Goal: Navigation & Orientation: Find specific page/section

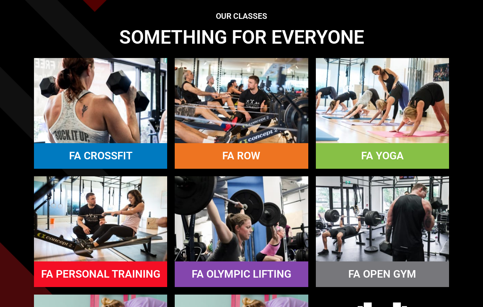
scroll to position [621, 0]
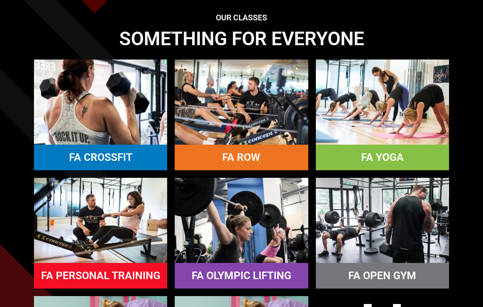
click at [223, 164] on link "FA ROW" at bounding box center [241, 157] width 38 height 12
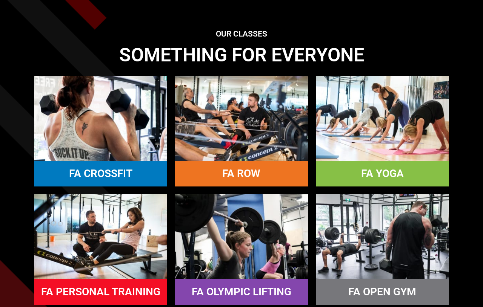
scroll to position [605, 0]
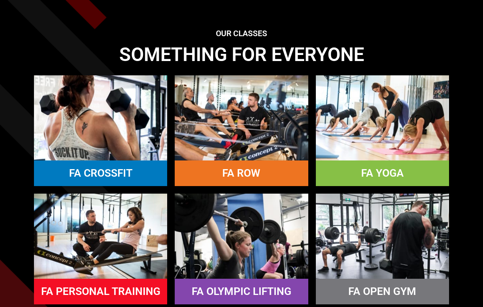
click at [370, 179] on link "FA YOGA" at bounding box center [382, 173] width 43 height 12
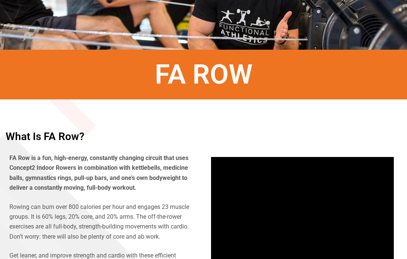
scroll to position [139, 0]
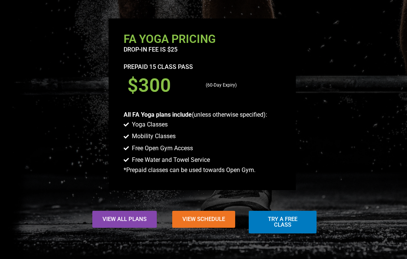
scroll to position [570, 0]
click at [212, 222] on span "View Schedule" at bounding box center [203, 220] width 43 height 6
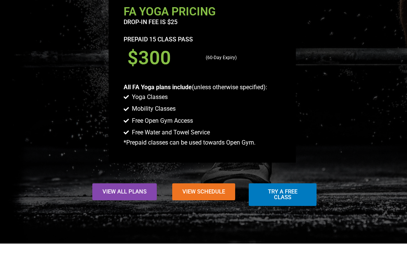
scroll to position [598, 0]
